Goal: Navigation & Orientation: Find specific page/section

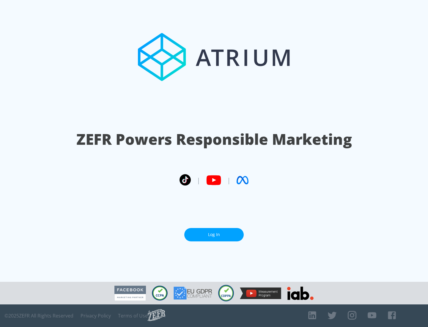
click at [214, 234] on link "Log In" at bounding box center [213, 234] width 59 height 13
